Goal: Check status: Check status

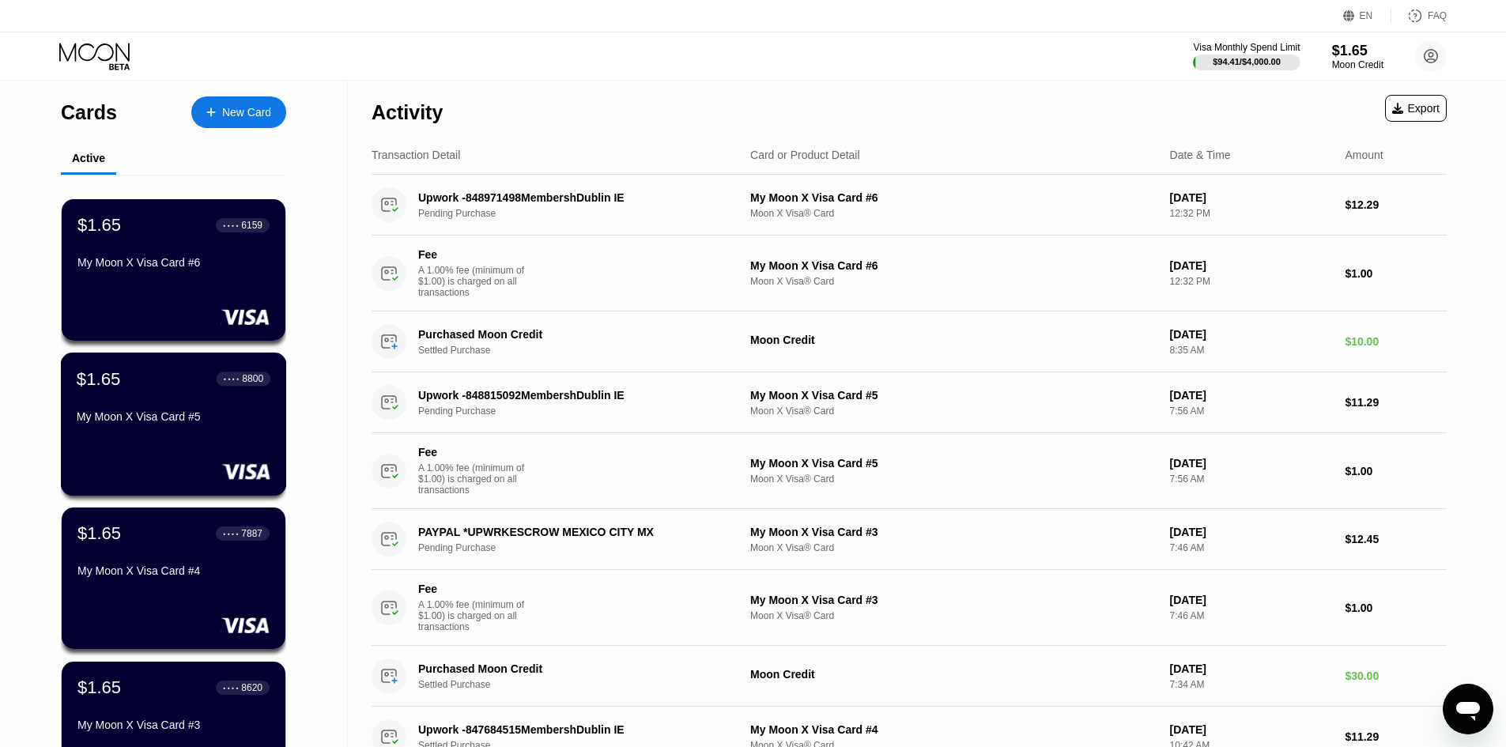
click at [198, 423] on div "My Moon X Visa Card #5" at bounding box center [174, 416] width 194 height 13
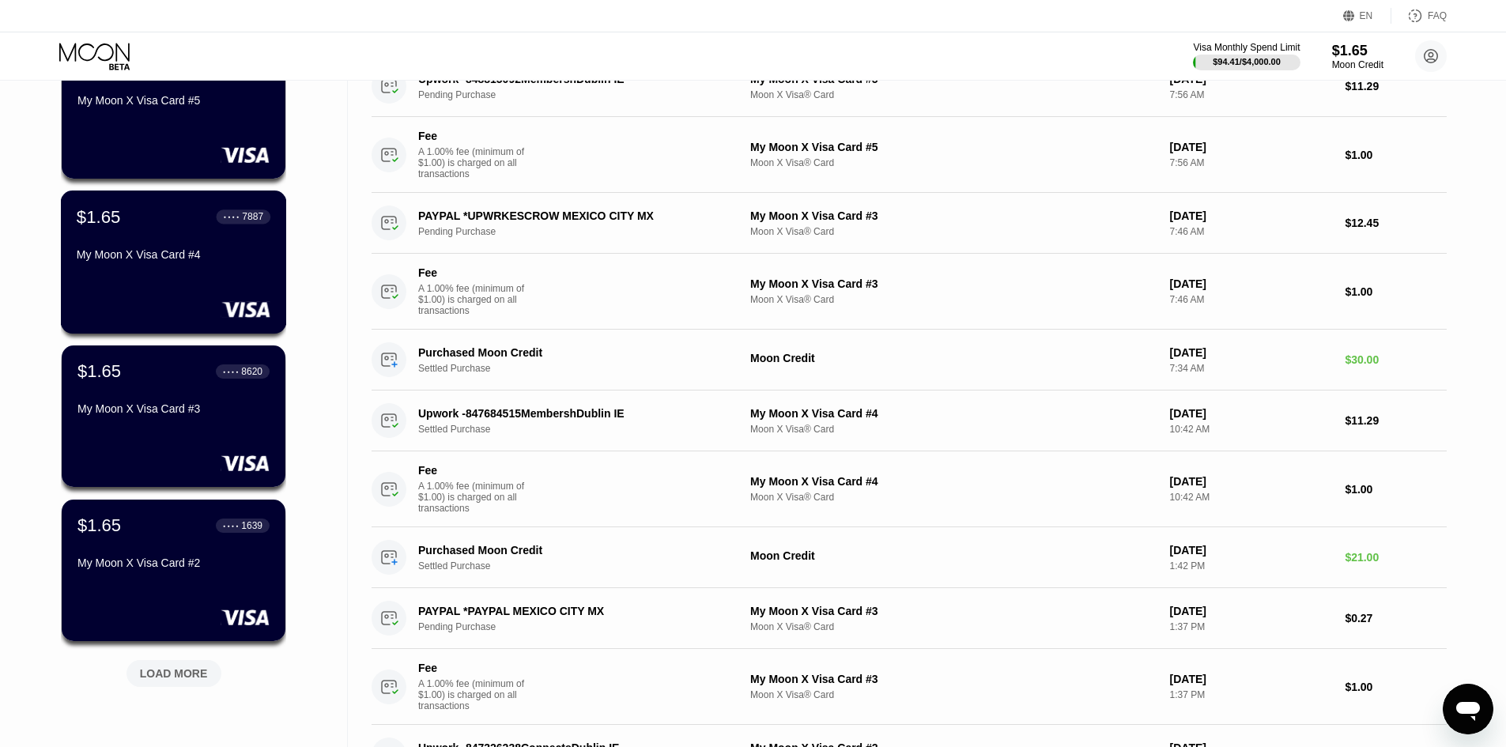
scroll to position [474, 0]
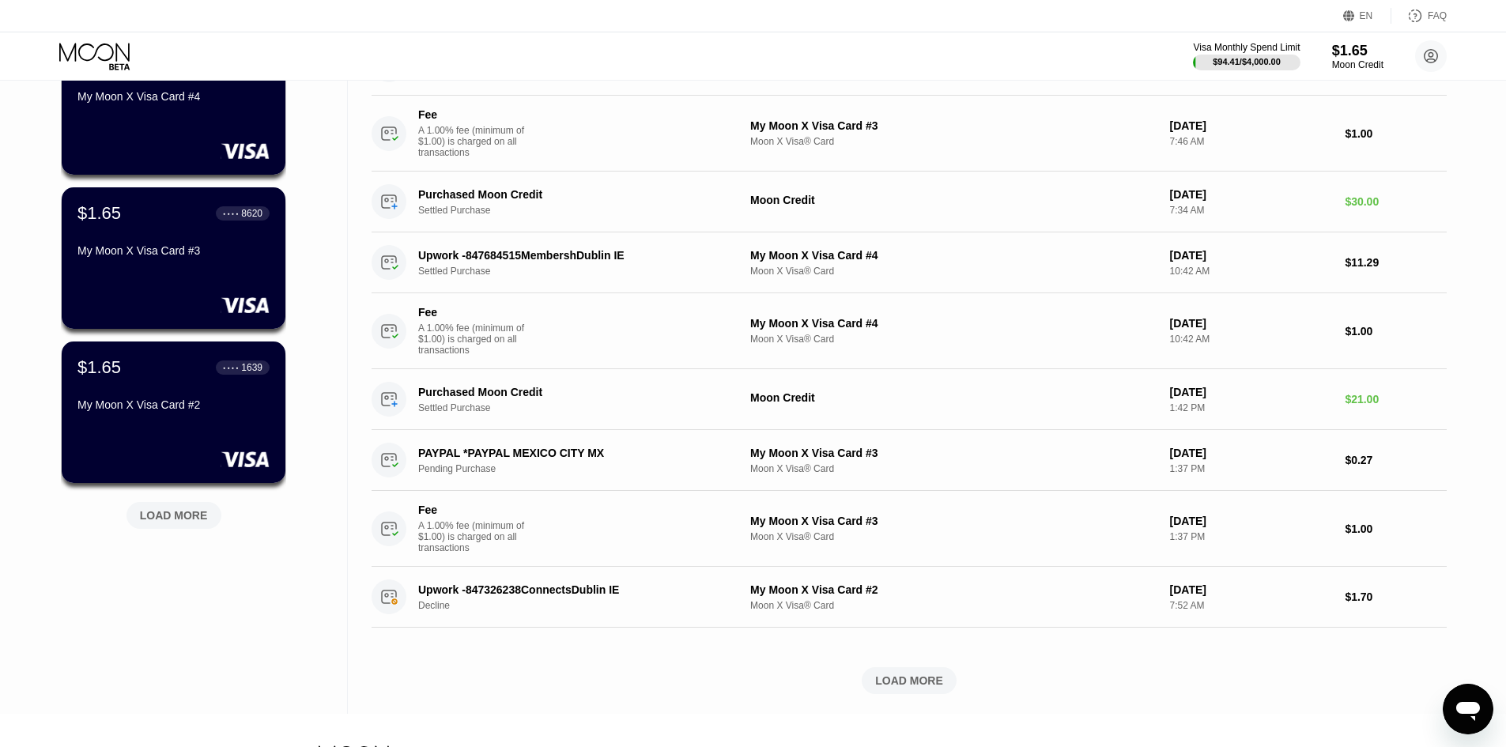
click at [204, 503] on div "LOAD MORE" at bounding box center [174, 512] width 119 height 33
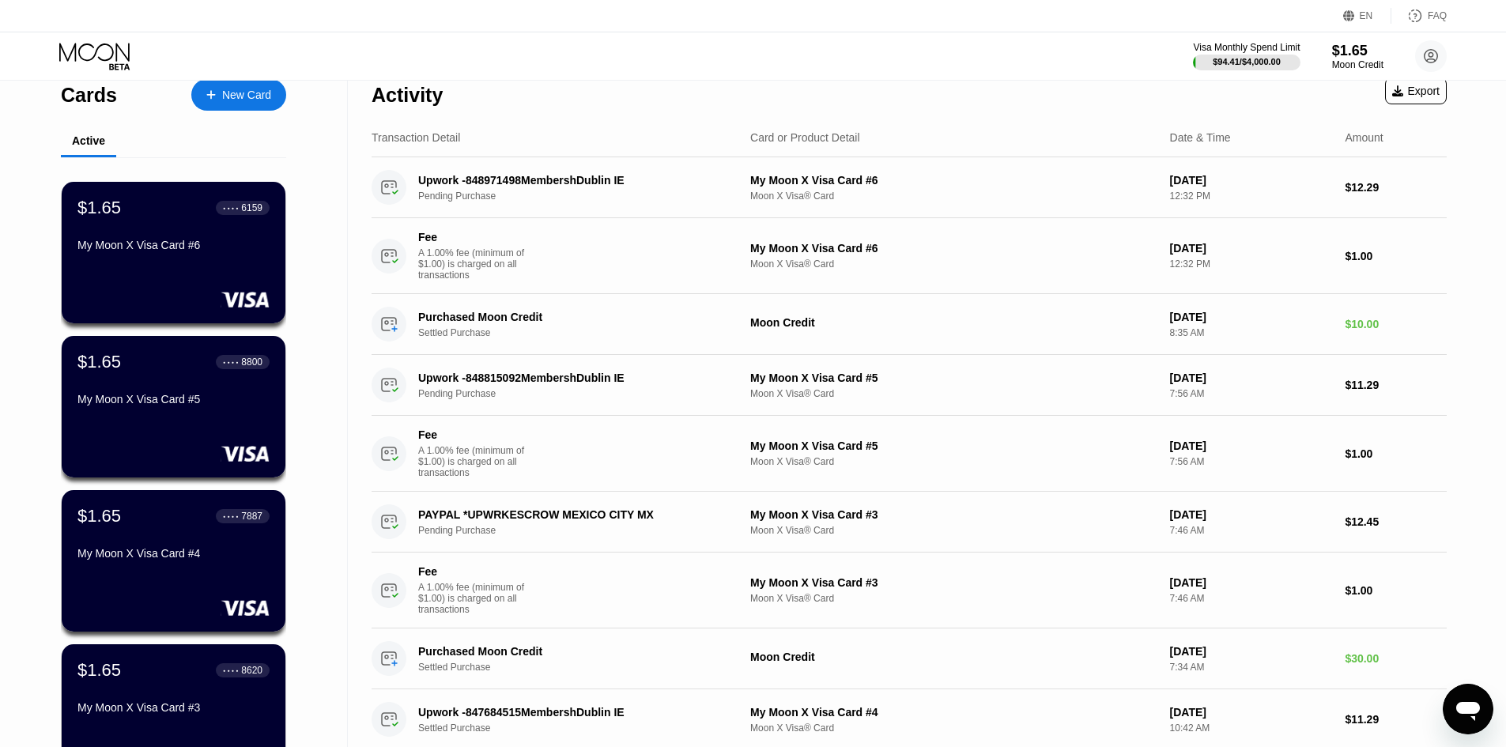
scroll to position [0, 0]
